Goal: Transaction & Acquisition: Purchase product/service

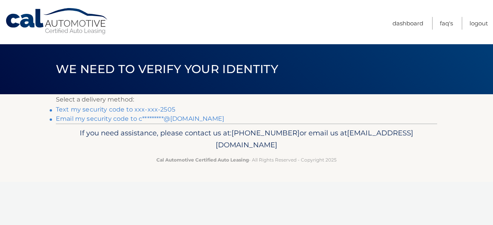
click at [84, 110] on link "Text my security code to xxx-xxx-2505" at bounding box center [115, 109] width 119 height 7
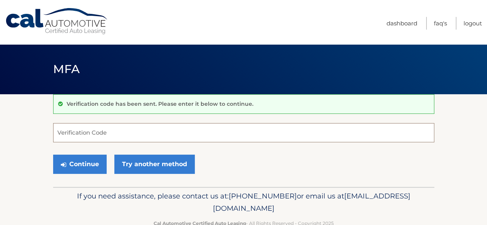
click at [85, 129] on input "Verification Code" at bounding box center [243, 132] width 381 height 19
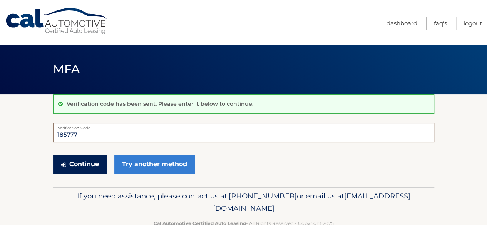
type input "185777"
click at [80, 169] on button "Continue" at bounding box center [80, 164] width 54 height 19
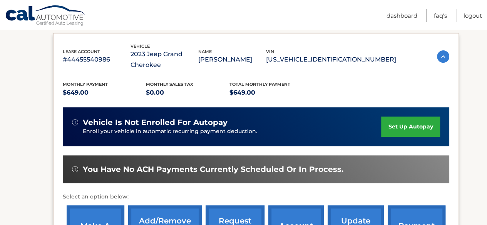
scroll to position [193, 0]
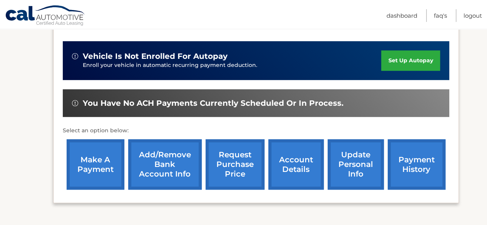
click at [93, 158] on link "make a payment" at bounding box center [96, 164] width 58 height 50
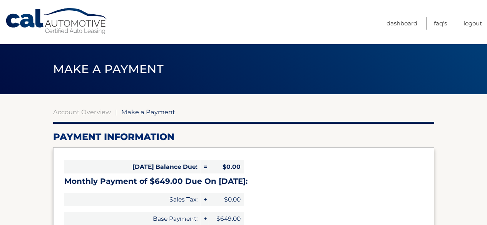
select select "YmFlMzJlZDgtYzJhZS00NThmLTk3OTItOTljYjY2ODVhNGQ1"
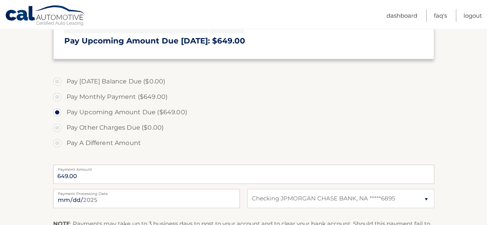
scroll to position [231, 0]
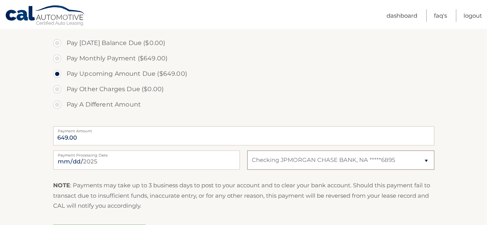
click at [287, 162] on select "Select Bank Account Checking JPMORGAN CHASE BANK, NA *****6895" at bounding box center [340, 160] width 187 height 19
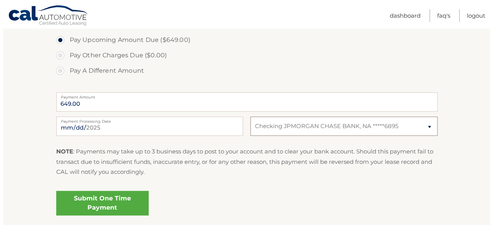
scroll to position [308, 0]
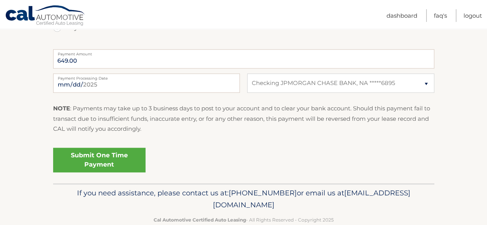
click at [76, 163] on link "Submit One Time Payment" at bounding box center [99, 160] width 92 height 25
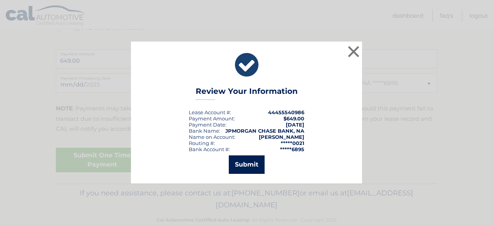
click at [240, 166] on button "Submit" at bounding box center [247, 165] width 36 height 18
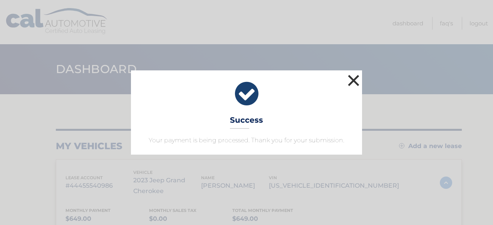
click at [351, 81] on button "×" at bounding box center [353, 80] width 15 height 15
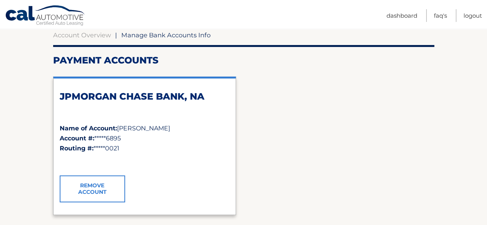
scroll to position [231, 0]
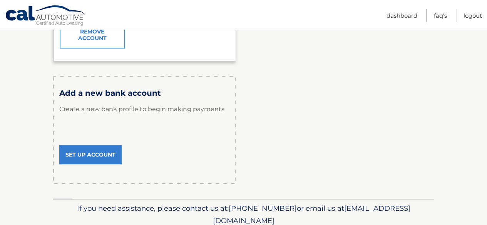
click at [79, 155] on link "Set Up Account" at bounding box center [90, 154] width 62 height 19
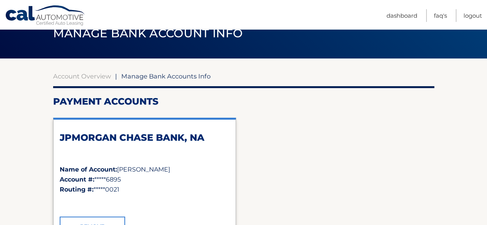
scroll to position [77, 0]
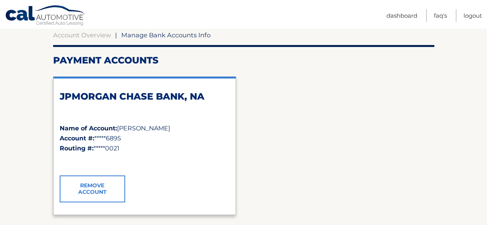
click at [104, 139] on span "*****6895" at bounding box center [107, 138] width 27 height 7
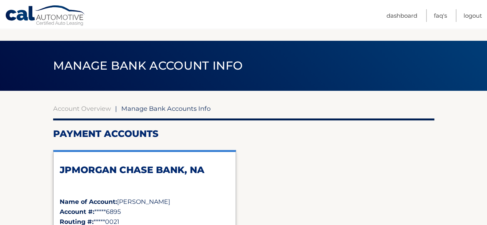
scroll to position [0, 0]
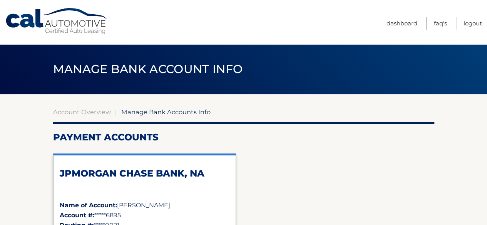
click at [141, 110] on span "Manage Bank Accounts Info" at bounding box center [165, 112] width 89 height 8
click at [397, 23] on link "Dashboard" at bounding box center [402, 23] width 31 height 13
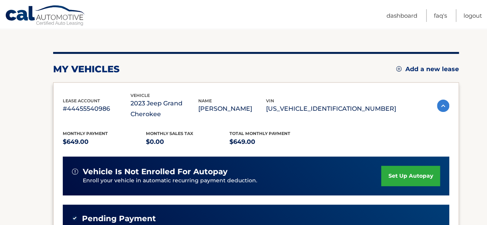
scroll to position [116, 0]
